Goal: Transaction & Acquisition: Purchase product/service

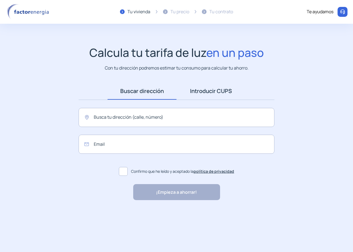
click at [217, 95] on link "Introducir CUPS" at bounding box center [210, 90] width 69 height 17
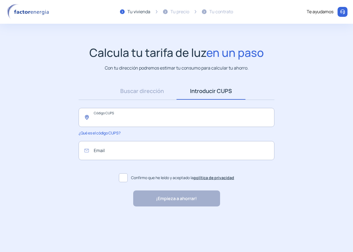
paste input "**********"
type input "**********"
click at [123, 179] on span at bounding box center [123, 177] width 9 height 9
click at [149, 191] on div "¡Empieza a ahorrar! "Excelente servicio y atención al cliente" "Respeto por el …" at bounding box center [176, 198] width 87 height 16
click at [158, 191] on div "¡Empieza a ahorrar! "Excelente servicio y atención al cliente" "Respeto por el …" at bounding box center [176, 198] width 87 height 16
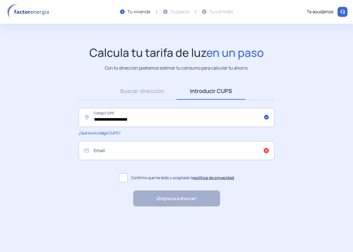
click at [157, 197] on div "¡Empieza a ahorrar! "Excelente servicio y atención al cliente" "Respeto por el …" at bounding box center [176, 198] width 87 height 16
click at [139, 92] on link "Buscar dirección" at bounding box center [141, 90] width 69 height 17
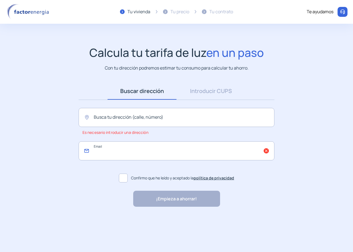
click at [266, 151] on input "email" at bounding box center [177, 150] width 196 height 19
click at [206, 90] on link "Introducir CUPS" at bounding box center [210, 90] width 69 height 17
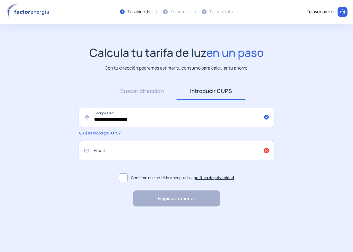
click at [153, 199] on div "¡Empieza a ahorrar! "Excelente servicio y atención al cliente" "Respeto por el …" at bounding box center [176, 198] width 87 height 16
drag, startPoint x: 150, startPoint y: 120, endPoint x: 0, endPoint y: 90, distance: 153.5
click at [0, 94] on app-search-direction-cups "**********" at bounding box center [176, 126] width 353 height 161
click at [146, 95] on link "Buscar dirección" at bounding box center [141, 90] width 69 height 17
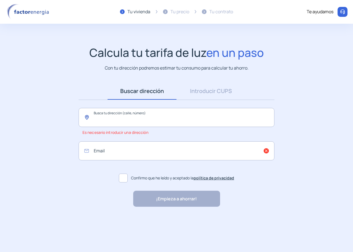
click at [132, 118] on input "text" at bounding box center [177, 117] width 196 height 19
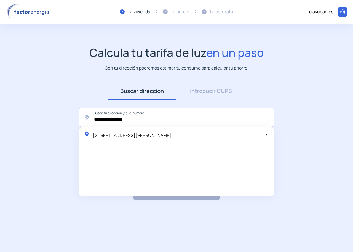
click at [141, 133] on span "[STREET_ADDRESS][PERSON_NAME]" at bounding box center [132, 135] width 78 height 6
type input "**********"
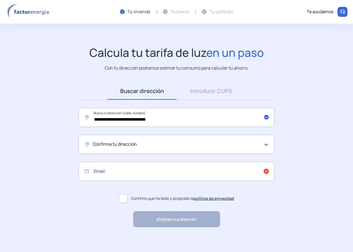
click at [123, 145] on span "Confirma tu dirección" at bounding box center [115, 144] width 44 height 7
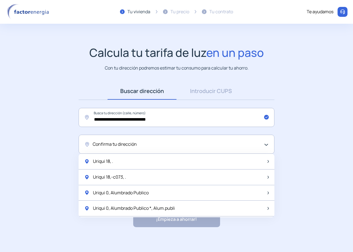
click at [110, 161] on span "Uriqui 18, ." at bounding box center [103, 161] width 20 height 7
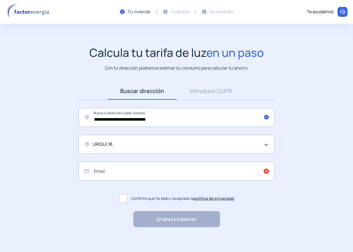
drag, startPoint x: 129, startPoint y: 144, endPoint x: 61, endPoint y: 152, distance: 67.9
click at [87, 144] on div "URIQUI 18, ." at bounding box center [177, 143] width 196 height 19
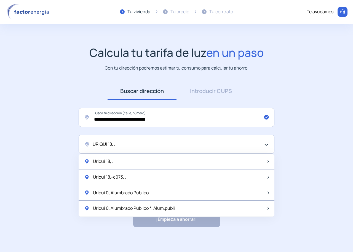
click at [48, 181] on app-search-direction-cups "**********" at bounding box center [176, 136] width 353 height 181
click at [111, 146] on span "URIQUI 18, ." at bounding box center [104, 144] width 22 height 7
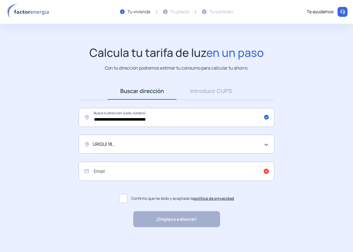
click at [116, 146] on div "URIQUI 18, ." at bounding box center [175, 144] width 165 height 7
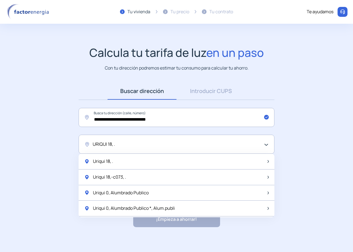
click at [116, 146] on div "URIQUI 18, ." at bounding box center [175, 144] width 165 height 7
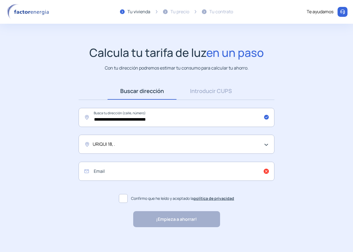
click at [111, 141] on span "URIQUI 18, ." at bounding box center [104, 144] width 22 height 7
drag, startPoint x: 167, startPoint y: 139, endPoint x: 264, endPoint y: 151, distance: 97.6
click at [171, 139] on div "URIQUI 18, ." at bounding box center [177, 143] width 196 height 19
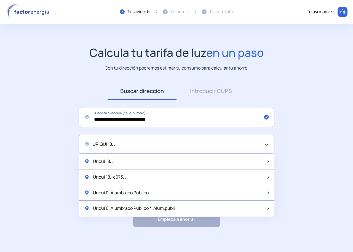
click at [270, 146] on div "URIQUI 18, ." at bounding box center [177, 143] width 196 height 19
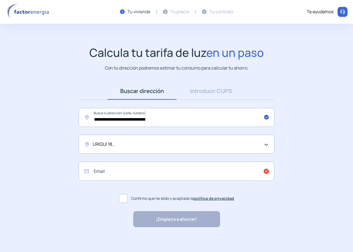
click at [268, 146] on div "URIQUI 18, ." at bounding box center [177, 143] width 196 height 19
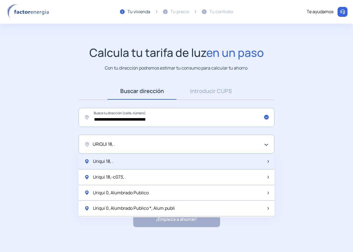
click at [151, 164] on div "Uriqui 18, ." at bounding box center [177, 161] width 196 height 16
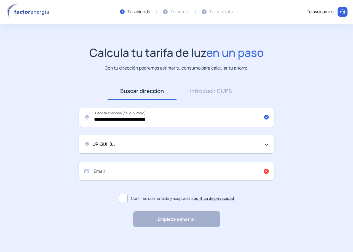
click at [101, 145] on span "URIQUI 18, ." at bounding box center [104, 144] width 22 height 7
click at [130, 145] on div "URIQUI 18, ." at bounding box center [175, 144] width 165 height 7
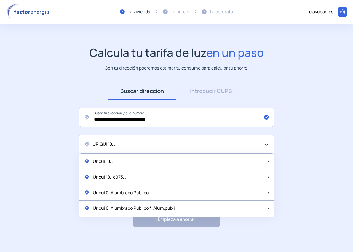
click at [118, 144] on div "URIQUI 18, ." at bounding box center [175, 144] width 165 height 7
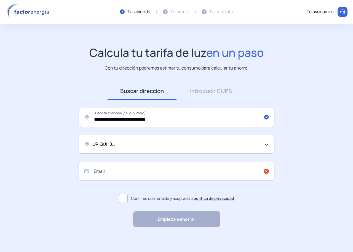
scroll to position [3, 0]
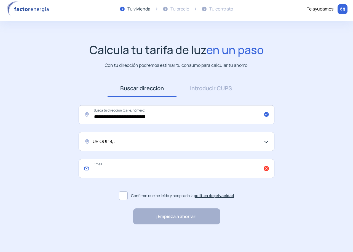
drag, startPoint x: 100, startPoint y: 172, endPoint x: 97, endPoint y: 175, distance: 3.5
click at [98, 173] on input "email" at bounding box center [177, 168] width 196 height 19
click at [108, 143] on span "URIQUI 18, ." at bounding box center [104, 141] width 22 height 7
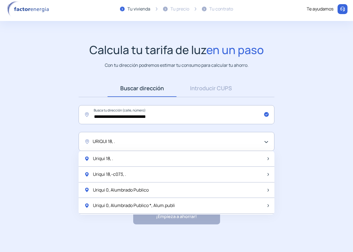
click at [108, 143] on span "URIQUI 18, ." at bounding box center [104, 141] width 22 height 7
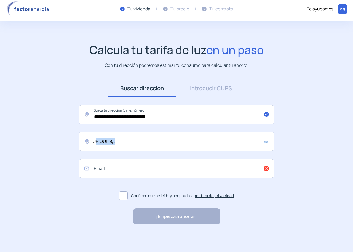
click at [109, 143] on span "URIQUI 18, ." at bounding box center [104, 141] width 22 height 7
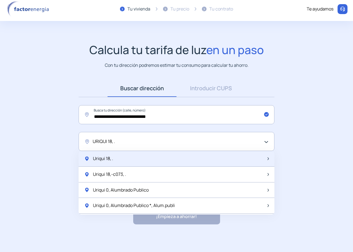
click at [93, 161] on span "Uriqui 18, ." at bounding box center [103, 158] width 20 height 7
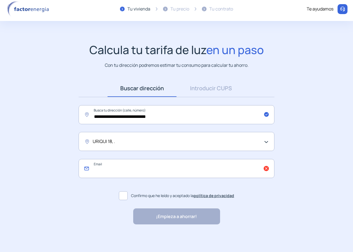
click at [104, 161] on input "email" at bounding box center [177, 168] width 196 height 19
type input "*"
type input "**********"
click at [122, 195] on span at bounding box center [123, 195] width 9 height 9
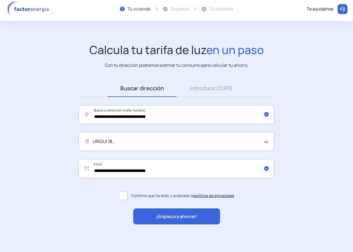
click at [186, 215] on span "¡Empieza a ahorrar!" at bounding box center [176, 216] width 41 height 7
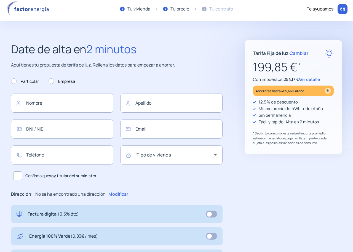
type input "**********"
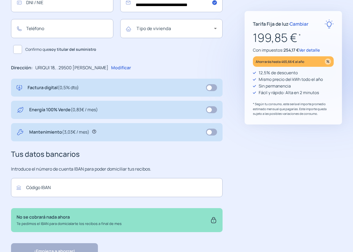
scroll to position [73, 0]
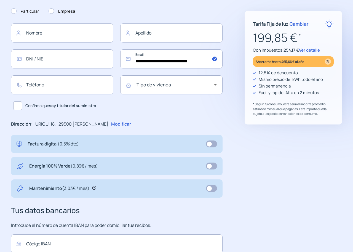
click at [302, 54] on div "199,85 € * Con impuestos: 254,17 € Ver detalle Ahorrarás hasta 465,66 € al año" at bounding box center [293, 47] width 81 height 38
click at [300, 23] on span "Cambiar" at bounding box center [298, 24] width 19 height 6
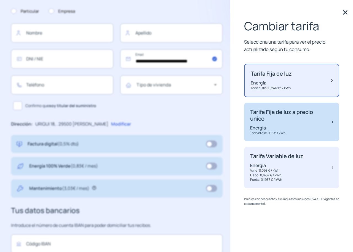
click at [272, 125] on p "Energía" at bounding box center [288, 128] width 76 height 6
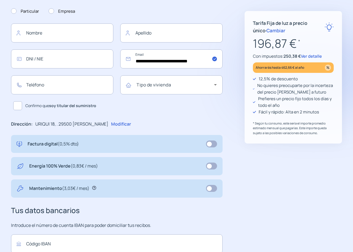
click at [317, 69] on div "Ahorrarás hasta 462,66 € al año" at bounding box center [293, 67] width 81 height 10
drag, startPoint x: 267, startPoint y: 73, endPoint x: 278, endPoint y: 69, distance: 11.9
click at [267, 72] on div "Tarifa Fija de luz a precio único · Cambiar 196,87 € * Con impuestos: 250,38 € …" at bounding box center [292, 77] width 97 height 132
click at [312, 56] on span "Ver detalle" at bounding box center [311, 56] width 21 height 6
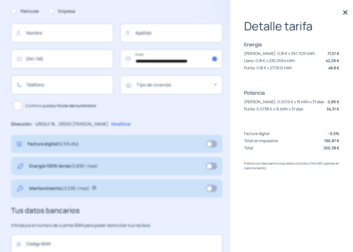
click at [344, 15] on img at bounding box center [345, 12] width 8 height 8
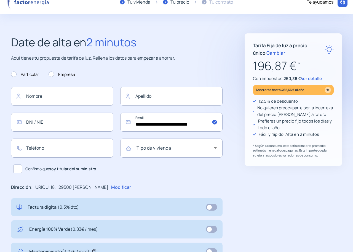
scroll to position [0, 0]
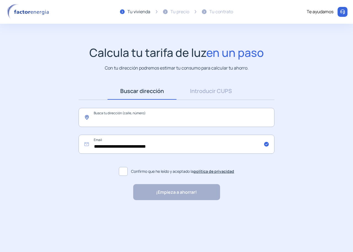
click at [118, 119] on input "text" at bounding box center [177, 117] width 196 height 19
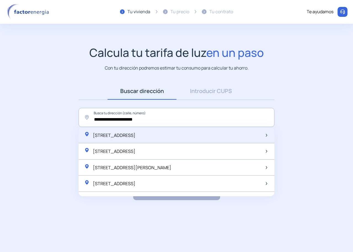
click at [126, 137] on span "[STREET_ADDRESS]" at bounding box center [114, 135] width 42 height 6
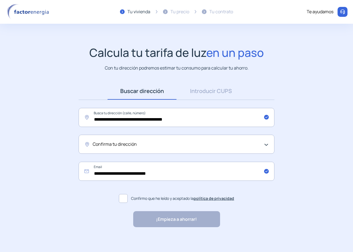
click at [121, 145] on span "Confirma tu dirección" at bounding box center [115, 144] width 44 height 7
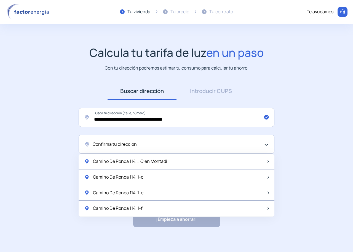
click at [134, 142] on span "Confirma tu dirección" at bounding box center [115, 144] width 44 height 7
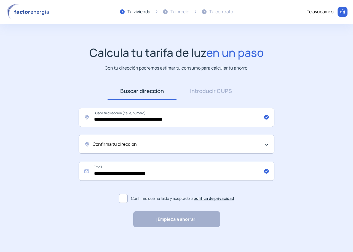
click at [130, 147] on span "Confirma tu dirección" at bounding box center [115, 144] width 44 height 7
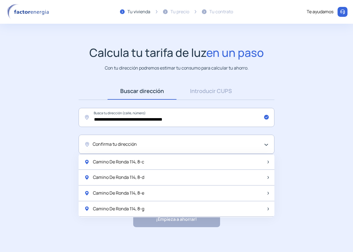
scroll to position [551, 0]
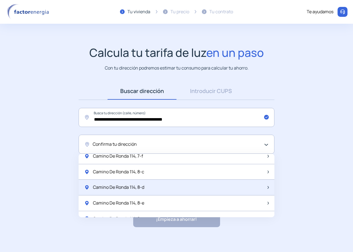
click at [132, 184] on span "Camino De Ronda 114, 8-d" at bounding box center [118, 187] width 51 height 7
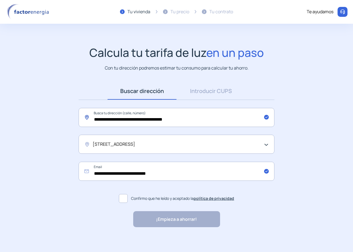
click at [142, 120] on input "**********" at bounding box center [177, 117] width 196 height 19
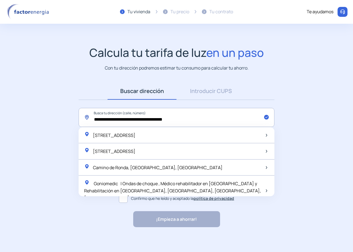
type input "**********"
click at [41, 230] on div "**********" at bounding box center [176, 150] width 353 height 209
click at [274, 194] on div "**********" at bounding box center [176, 143] width 207 height 123
click at [123, 198] on span at bounding box center [123, 198] width 9 height 9
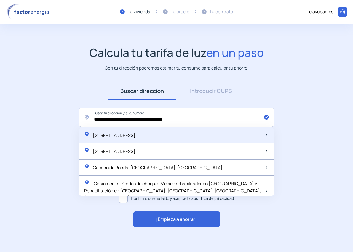
click at [135, 138] on div "[STREET_ADDRESS]" at bounding box center [109, 135] width 51 height 8
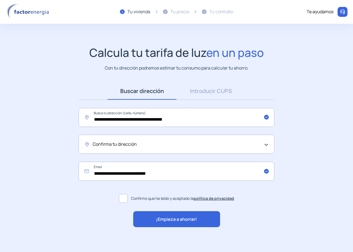
click at [134, 145] on span "Confirma tu dirección" at bounding box center [115, 144] width 44 height 7
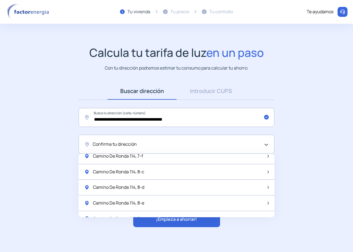
scroll to position [579, 0]
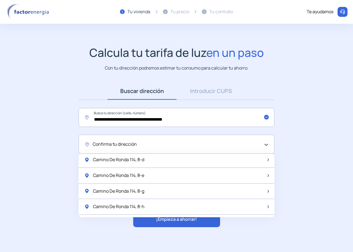
click at [149, 153] on div "Confirma tu dirección" at bounding box center [177, 143] width 196 height 19
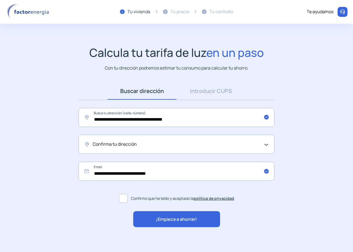
click at [146, 149] on div "Confirma tu dirección" at bounding box center [177, 143] width 196 height 19
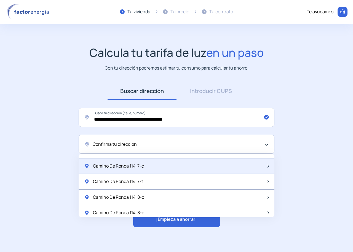
scroll to position [524, 0]
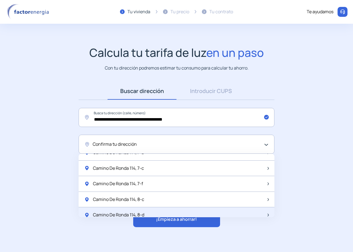
click at [148, 213] on div "Camino De Ronda 114, 8-d" at bounding box center [177, 215] width 196 height 16
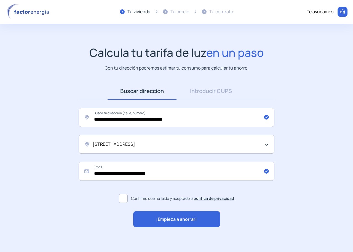
click at [151, 215] on div "¡Empieza a ahorrar!" at bounding box center [176, 219] width 87 height 16
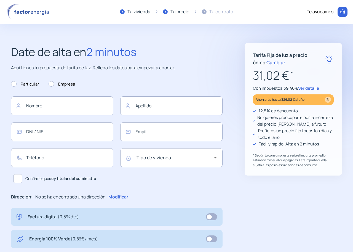
type input "**********"
click at [325, 99] on img at bounding box center [328, 99] width 6 height 6
click at [266, 61] on span "Cambiar" at bounding box center [275, 62] width 19 height 6
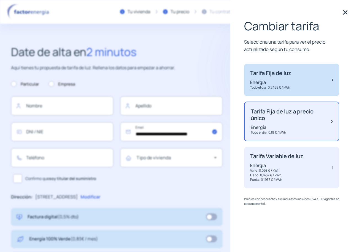
click at [262, 86] on p "Todo el dia: 0,2469 € / kWh" at bounding box center [270, 87] width 41 height 5
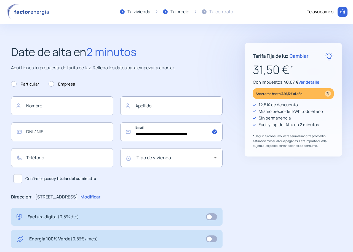
click at [301, 84] on span "Ver detalle" at bounding box center [308, 82] width 21 height 6
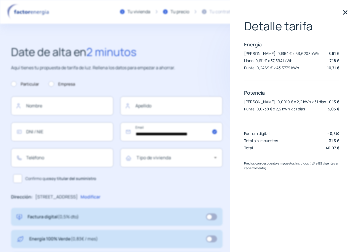
click at [221, 82] on form "**********" at bounding box center [116, 131] width 211 height 108
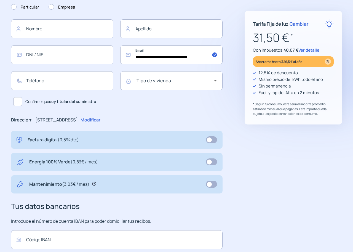
scroll to position [18, 0]
